Goal: Complete application form

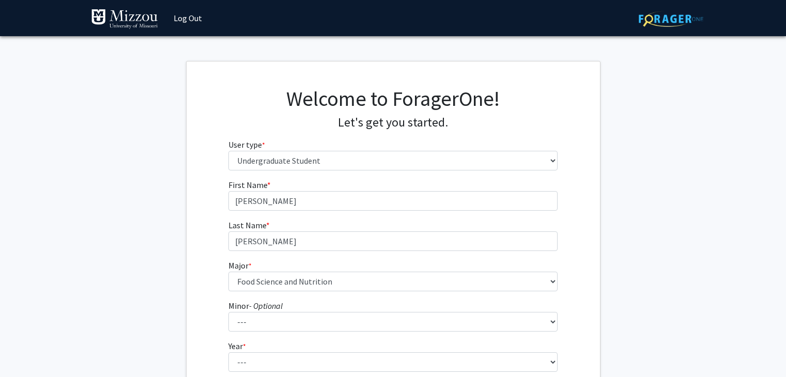
select select "1: undergrad"
select select "58: 2550"
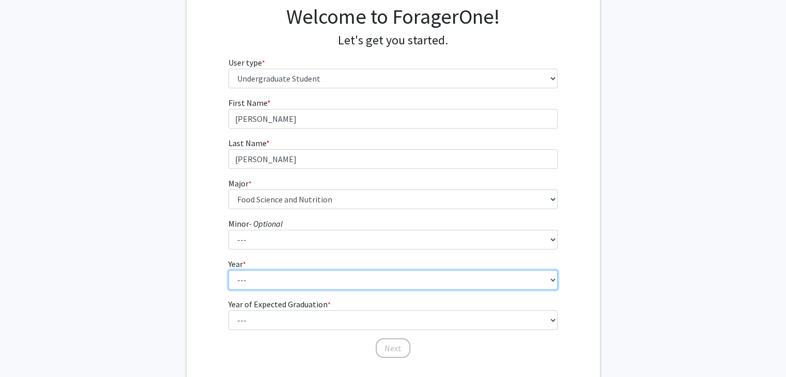
click at [364, 283] on select "--- First-year Sophomore Junior Senior Postbaccalaureate Certificate" at bounding box center [392, 280] width 329 height 20
select select "1: first-year"
click at [228, 270] on select "--- First-year Sophomore Junior Senior Postbaccalaureate Certificate" at bounding box center [392, 280] width 329 height 20
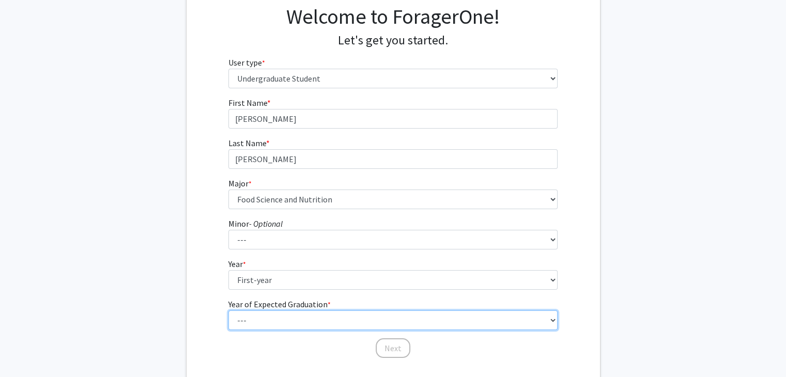
click at [314, 320] on select "--- 2025 2026 2027 2028 2029 2030 2031 2032 2033 2034" at bounding box center [392, 320] width 329 height 20
select select "5: 2029"
click at [228, 310] on select "--- 2025 2026 2027 2028 2029 2030 2031 2032 2033 2034" at bounding box center [392, 320] width 329 height 20
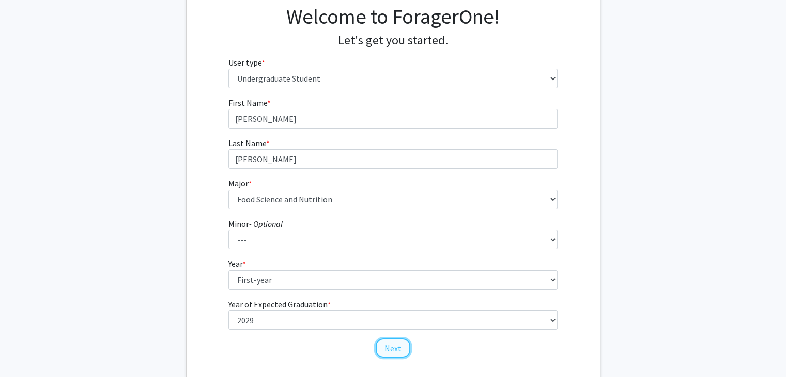
click at [397, 348] on button "Next" at bounding box center [393, 348] width 35 height 20
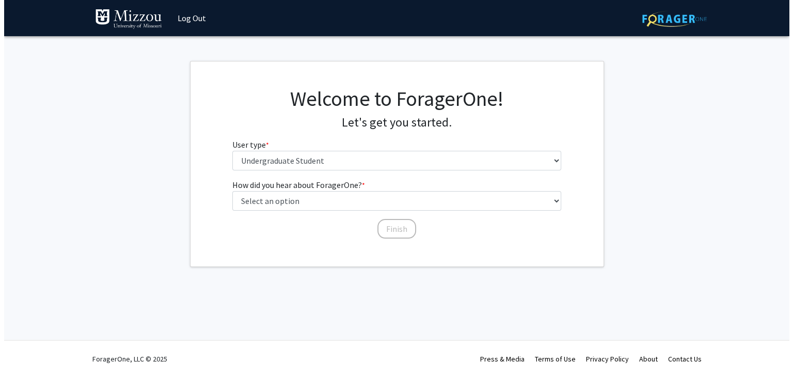
scroll to position [0, 0]
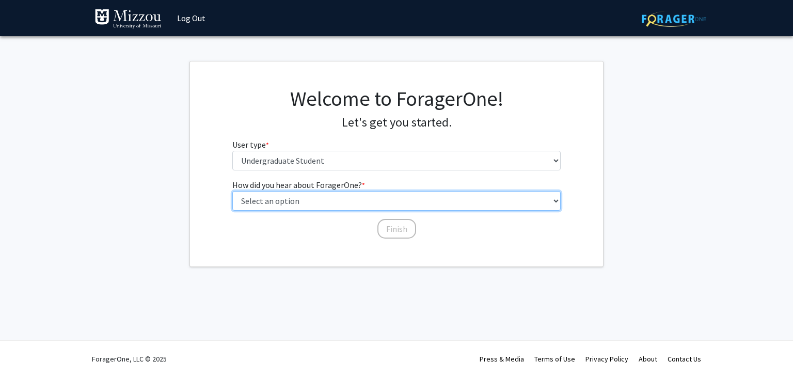
click at [365, 202] on select "Select an option Peer/student recommendation Faculty/staff recommendation Unive…" at bounding box center [396, 201] width 329 height 20
select select "2: faculty_recommendation"
click at [232, 191] on select "Select an option Peer/student recommendation Faculty/staff recommendation Unive…" at bounding box center [396, 201] width 329 height 20
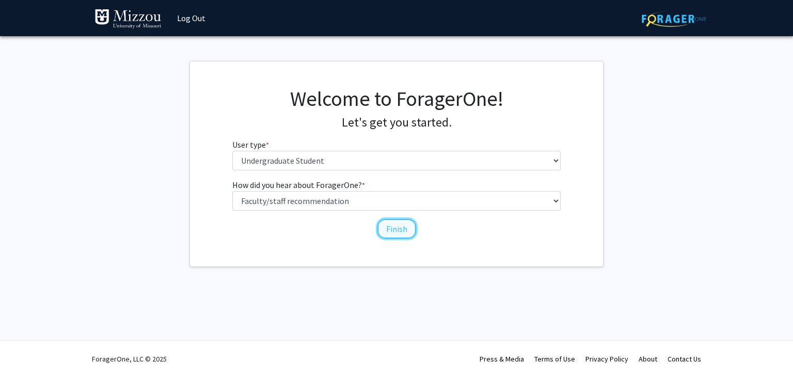
click at [401, 230] on button "Finish" at bounding box center [397, 229] width 39 height 20
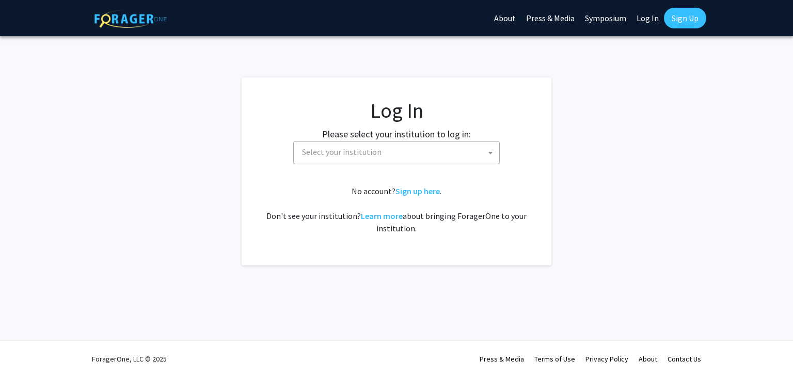
select select
click at [419, 189] on link "Sign up here" at bounding box center [418, 191] width 44 height 10
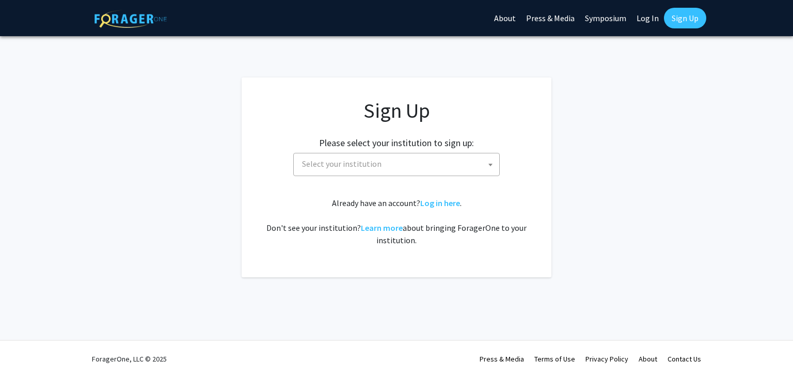
click at [419, 168] on span "Select your institution" at bounding box center [398, 163] width 201 height 21
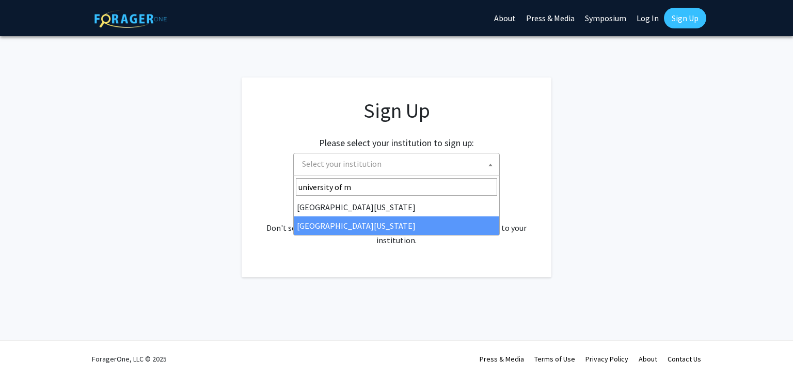
type input "university of m"
select select "33"
